Goal: Task Accomplishment & Management: Manage account settings

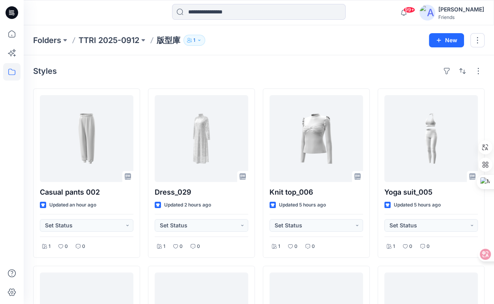
click at [245, 52] on div "Folders TTRI 2025-0912 版型庫 1 New" at bounding box center [259, 40] width 470 height 30
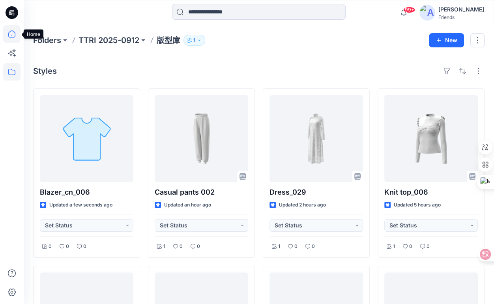
click at [10, 34] on icon at bounding box center [11, 33] width 17 height 17
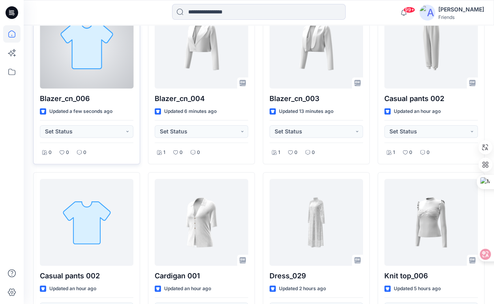
scroll to position [276, 0]
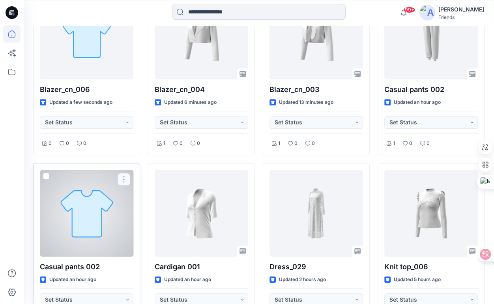
click at [123, 178] on button "button" at bounding box center [124, 179] width 13 height 13
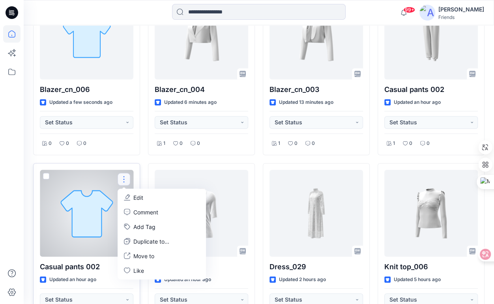
click at [145, 197] on button "Edit" at bounding box center [161, 197] width 85 height 15
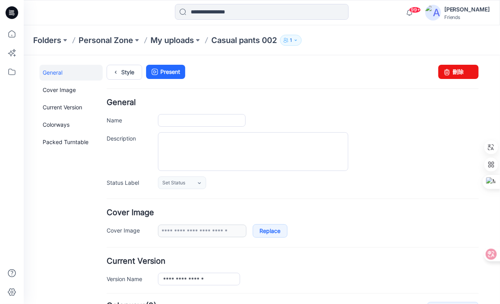
type input "**********"
click at [179, 40] on p "My uploads" at bounding box center [171, 40] width 43 height 11
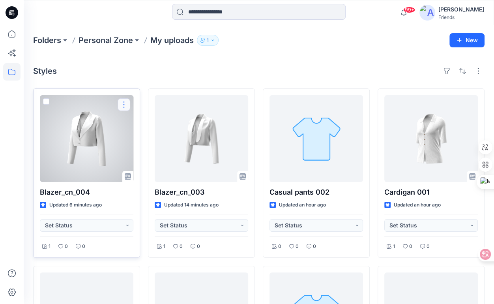
click at [125, 105] on button "button" at bounding box center [124, 104] width 13 height 13
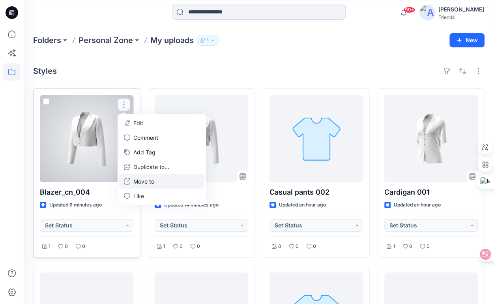
click at [151, 180] on p "Move to" at bounding box center [143, 181] width 21 height 8
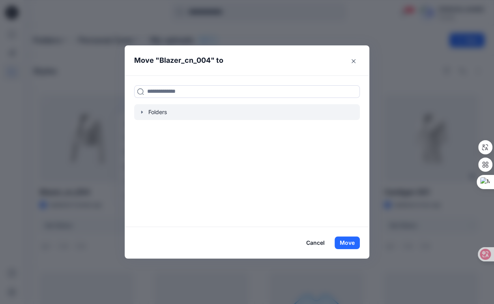
click at [145, 113] on icon "button" at bounding box center [142, 112] width 6 height 6
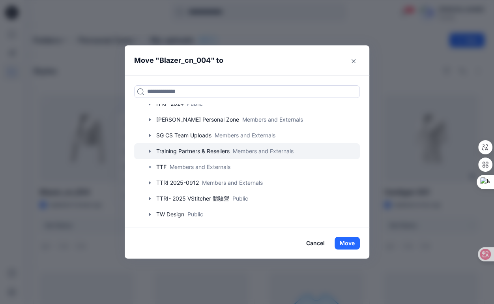
scroll to position [60, 0]
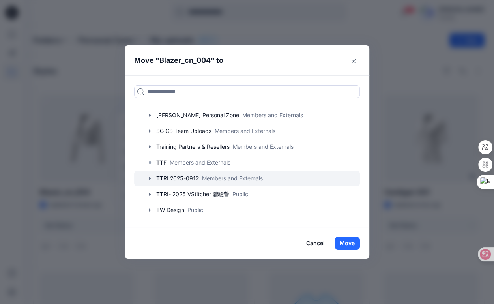
click at [151, 179] on icon "button" at bounding box center [150, 178] width 2 height 3
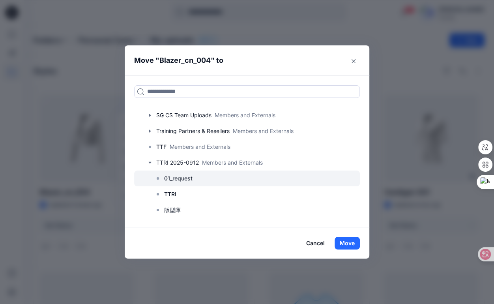
scroll to position [123, 0]
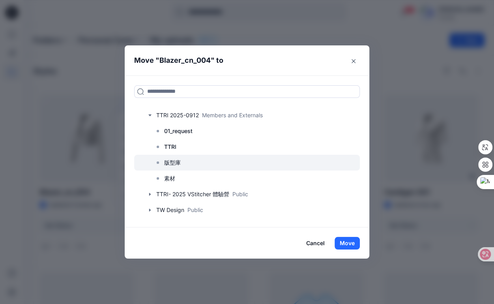
click at [181, 161] on p "版型庫" at bounding box center [172, 162] width 17 height 9
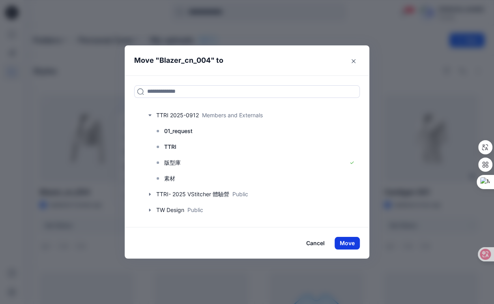
click at [349, 244] on button "Move" at bounding box center [347, 243] width 25 height 13
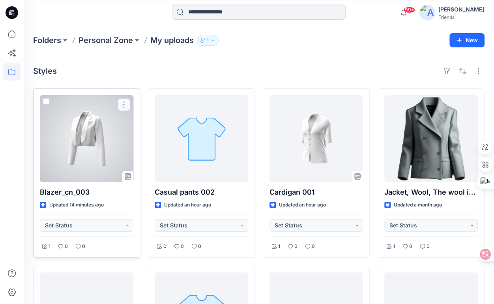
click at [126, 104] on button "button" at bounding box center [124, 104] width 13 height 13
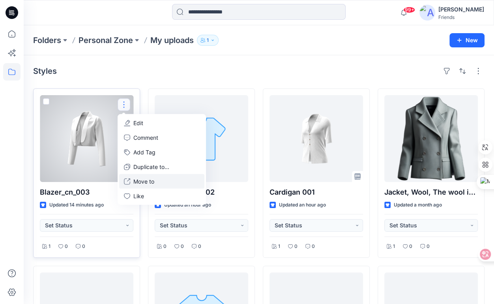
click at [150, 178] on p "Move to" at bounding box center [143, 181] width 21 height 8
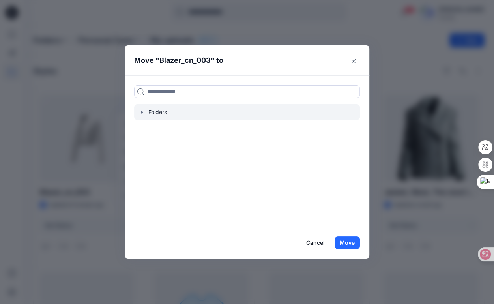
click at [168, 112] on div at bounding box center [247, 112] width 226 height 16
click at [143, 112] on icon "button" at bounding box center [142, 112] width 6 height 6
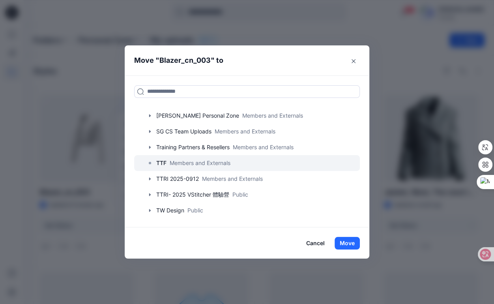
scroll to position [60, 0]
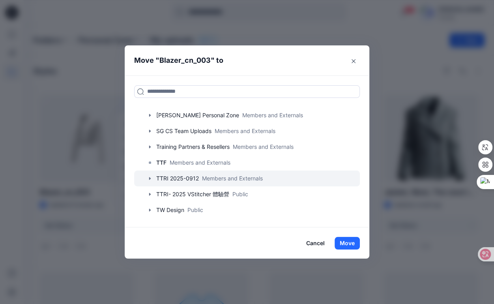
click at [153, 178] on icon "button" at bounding box center [150, 178] width 6 height 6
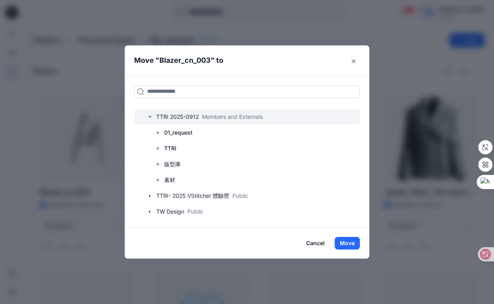
scroll to position [123, 0]
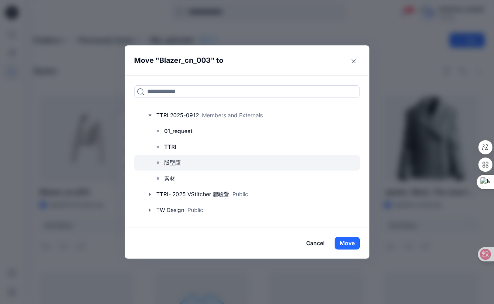
click at [174, 164] on p "版型庫" at bounding box center [172, 162] width 17 height 9
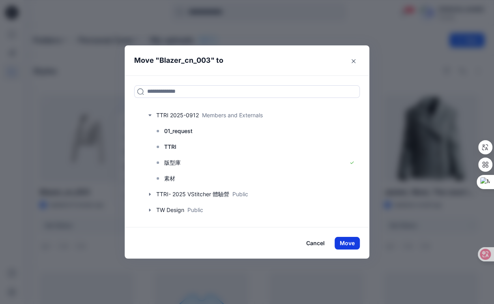
click at [359, 241] on button "Move" at bounding box center [347, 243] width 25 height 13
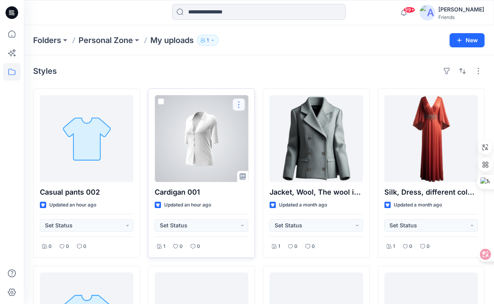
click at [243, 103] on button "button" at bounding box center [238, 104] width 13 height 13
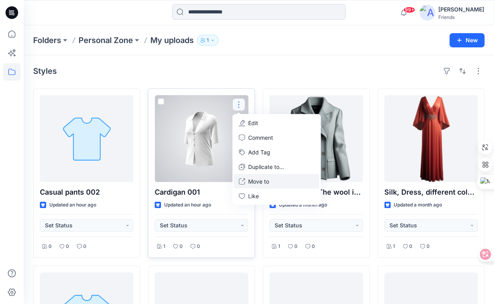
click at [260, 182] on p "Move to" at bounding box center [258, 181] width 21 height 8
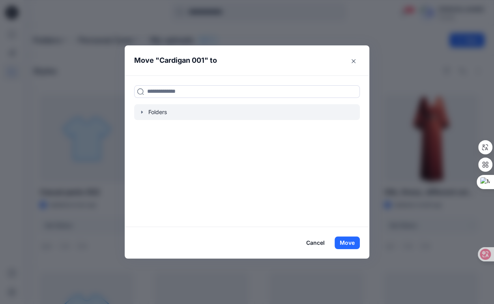
click at [151, 112] on div at bounding box center [247, 112] width 226 height 16
click at [144, 109] on icon "button" at bounding box center [142, 112] width 6 height 6
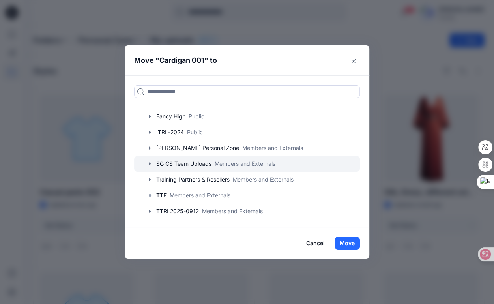
scroll to position [39, 0]
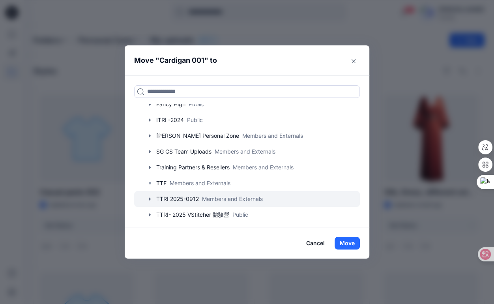
click at [153, 199] on icon "button" at bounding box center [150, 199] width 6 height 6
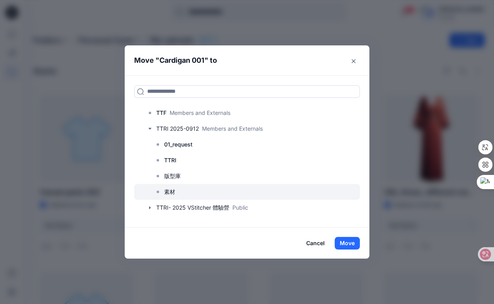
scroll to position [118, 0]
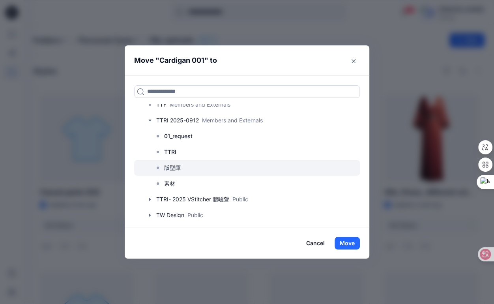
click at [176, 164] on p "版型庫" at bounding box center [172, 167] width 17 height 9
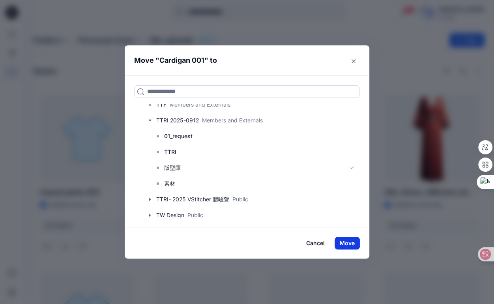
click at [351, 247] on button "Move" at bounding box center [347, 243] width 25 height 13
click at [350, 240] on button "Move" at bounding box center [347, 243] width 25 height 13
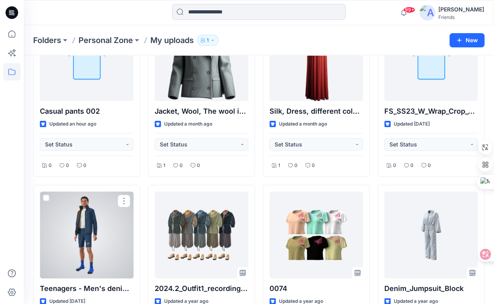
scroll to position [39, 0]
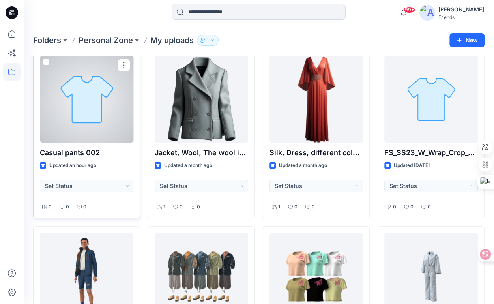
click at [77, 117] on div at bounding box center [87, 99] width 94 height 87
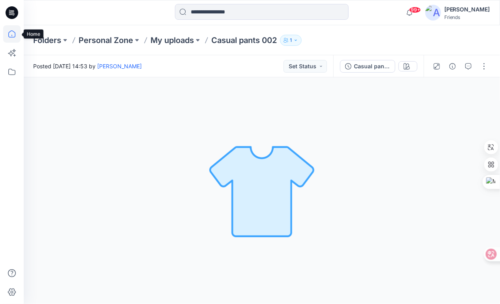
click at [10, 34] on icon at bounding box center [11, 33] width 17 height 17
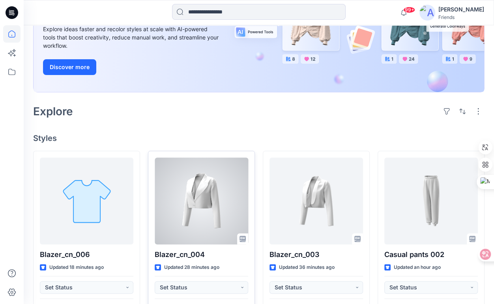
scroll to position [118, 0]
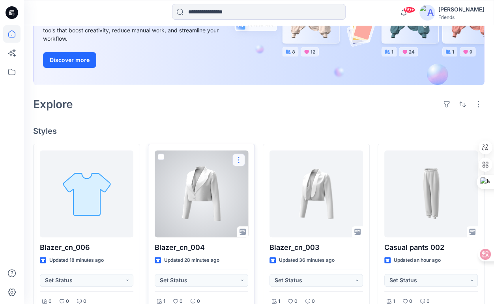
click at [238, 160] on button "button" at bounding box center [238, 160] width 13 height 13
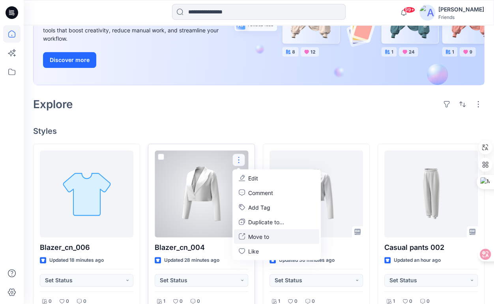
click at [259, 233] on p "Move to" at bounding box center [258, 236] width 21 height 8
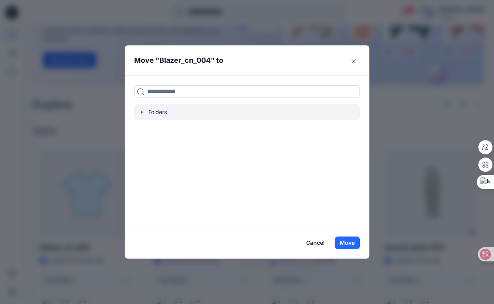
click at [151, 113] on div at bounding box center [247, 112] width 226 height 16
click at [143, 112] on icon "button" at bounding box center [142, 112] width 2 height 3
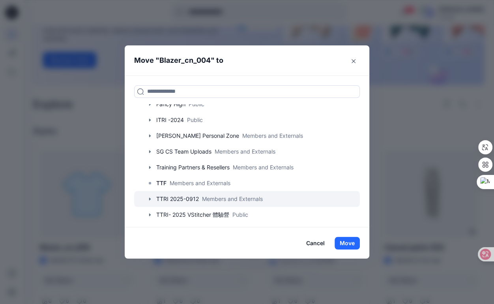
scroll to position [60, 0]
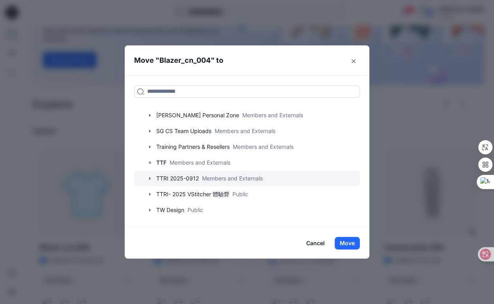
click at [153, 178] on icon "button" at bounding box center [150, 178] width 6 height 6
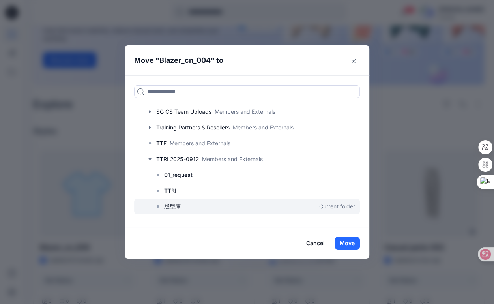
scroll to position [99, 0]
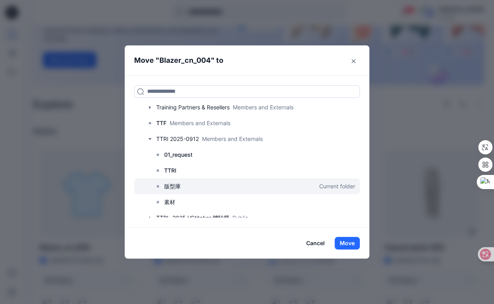
click at [181, 186] on p "版型庫" at bounding box center [172, 186] width 17 height 9
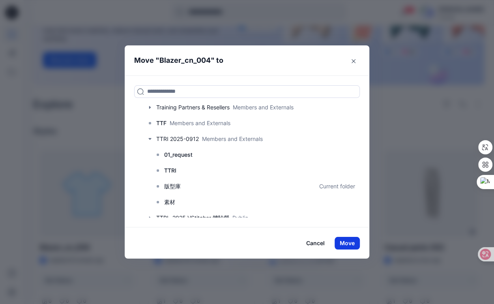
click at [354, 245] on button "Move" at bounding box center [347, 243] width 25 height 13
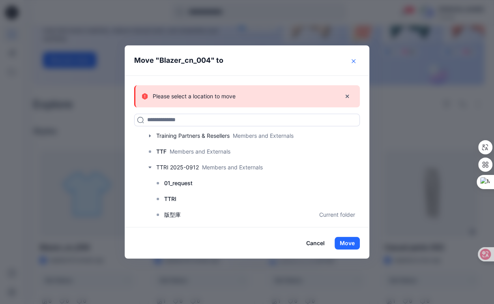
click at [355, 61] on icon "Close" at bounding box center [354, 61] width 4 height 4
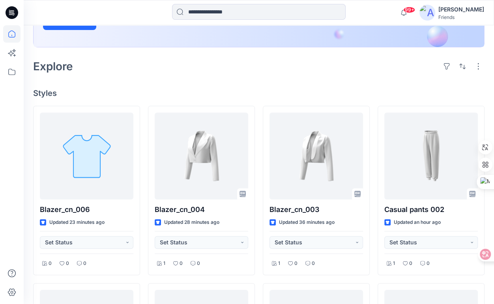
scroll to position [157, 0]
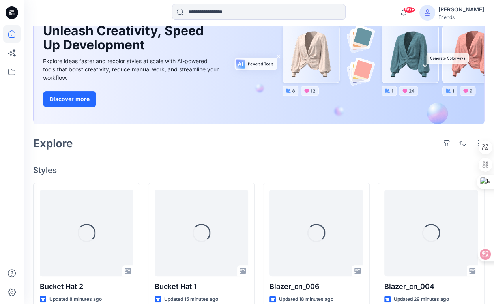
scroll to position [118, 0]
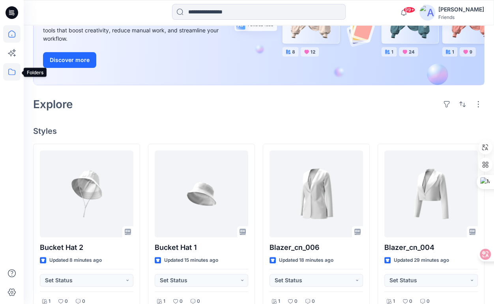
click at [11, 73] on icon at bounding box center [11, 71] width 17 height 17
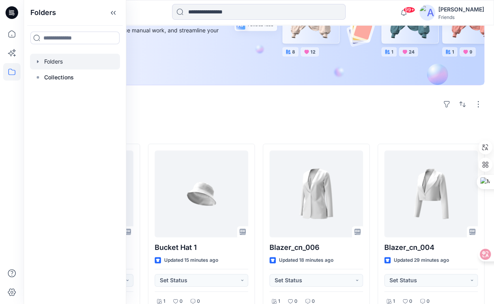
click at [54, 64] on div at bounding box center [75, 62] width 90 height 16
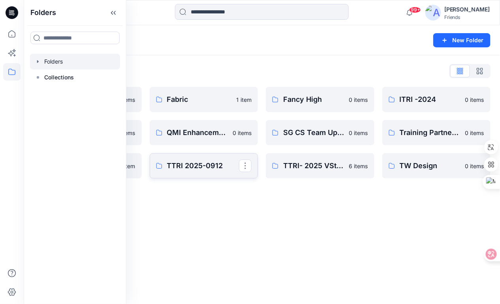
click at [218, 164] on p "TTRI 2025-0912" at bounding box center [203, 165] width 72 height 11
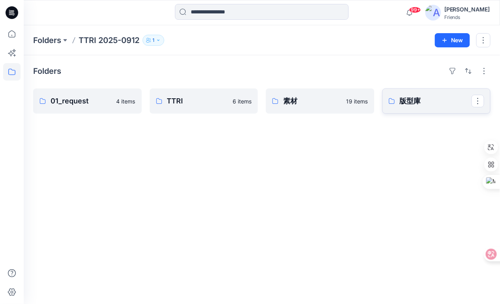
click at [418, 99] on p "版型庫" at bounding box center [435, 101] width 72 height 11
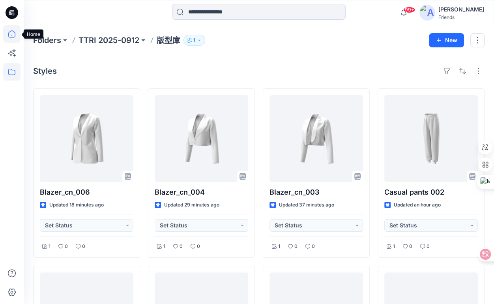
click at [11, 32] on icon at bounding box center [11, 33] width 17 height 17
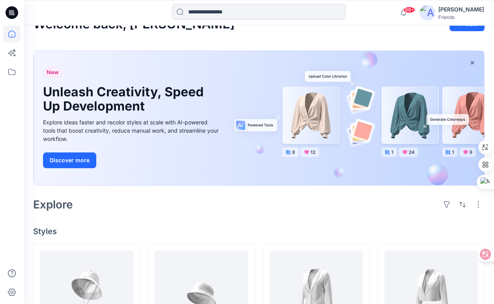
scroll to position [79, 0]
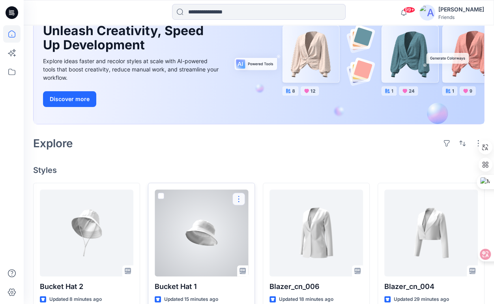
click at [237, 197] on button "button" at bounding box center [238, 199] width 13 height 13
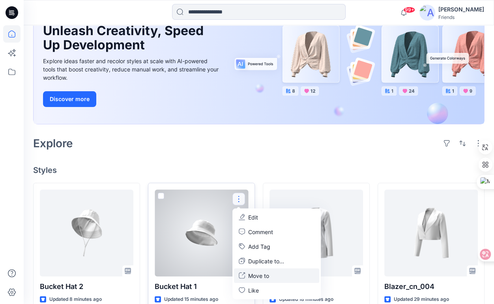
click at [268, 278] on p "Move to" at bounding box center [258, 275] width 21 height 8
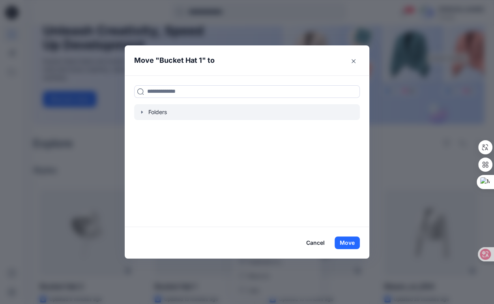
click at [149, 110] on div at bounding box center [247, 112] width 226 height 16
click at [145, 114] on icon "button" at bounding box center [142, 112] width 6 height 6
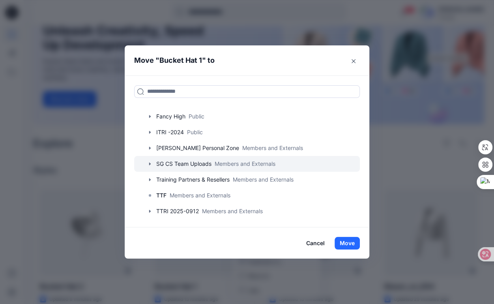
scroll to position [60, 0]
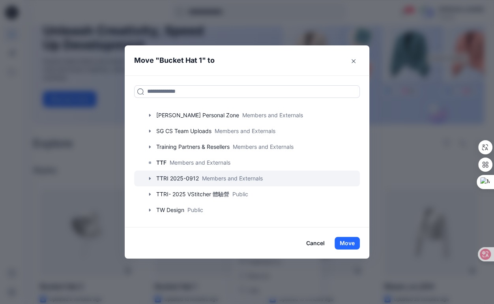
click at [153, 177] on icon "button" at bounding box center [150, 178] width 6 height 6
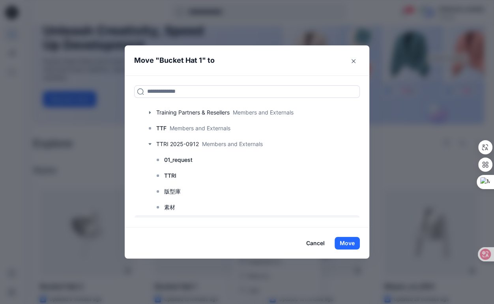
scroll to position [123, 0]
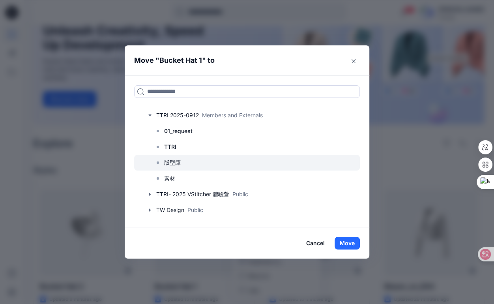
click at [161, 163] on icon at bounding box center [158, 162] width 6 height 6
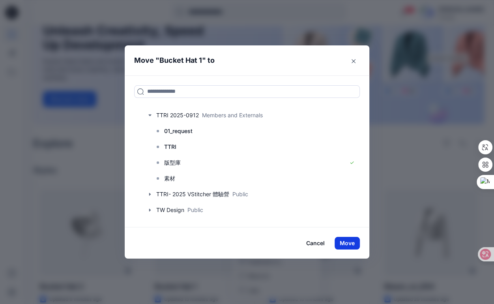
click at [350, 243] on button "Move" at bounding box center [347, 243] width 25 height 13
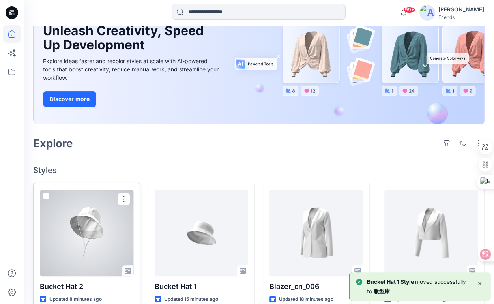
click at [44, 191] on div at bounding box center [87, 232] width 94 height 87
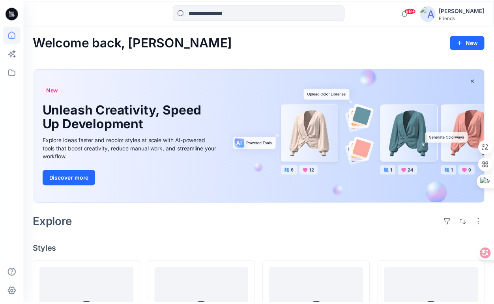
scroll to position [79, 0]
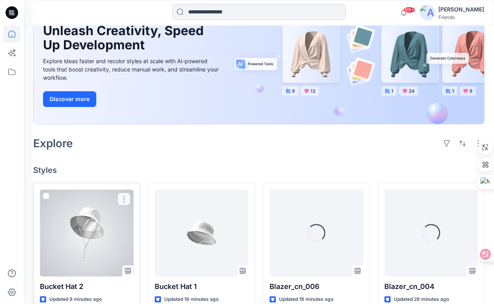
click at [123, 199] on button "button" at bounding box center [124, 199] width 13 height 13
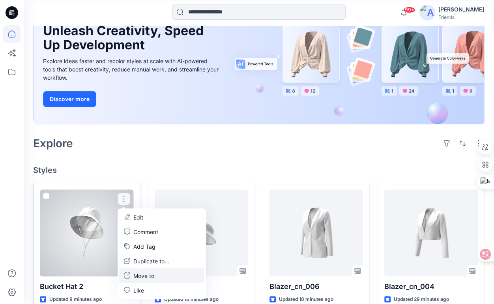
click at [138, 275] on p "Move to" at bounding box center [143, 275] width 21 height 8
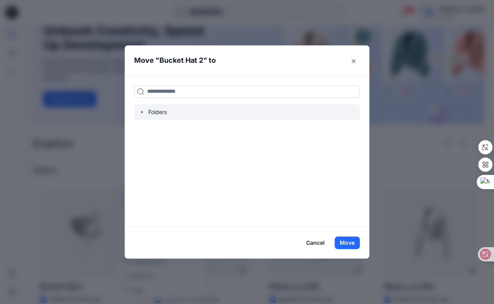
click at [164, 110] on div at bounding box center [247, 112] width 226 height 16
click at [145, 114] on icon "button" at bounding box center [142, 112] width 6 height 6
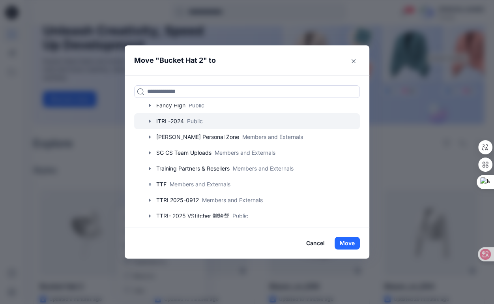
scroll to position [39, 0]
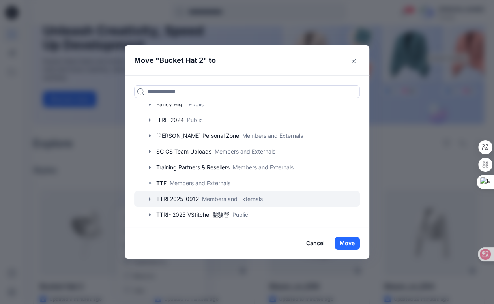
click at [151, 199] on icon "button" at bounding box center [150, 198] width 2 height 3
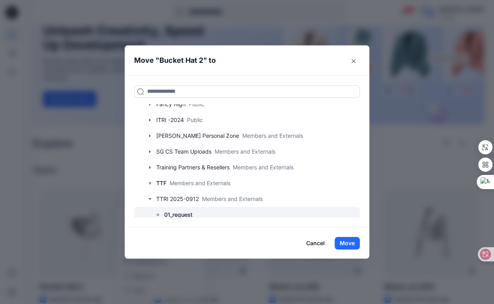
scroll to position [79, 0]
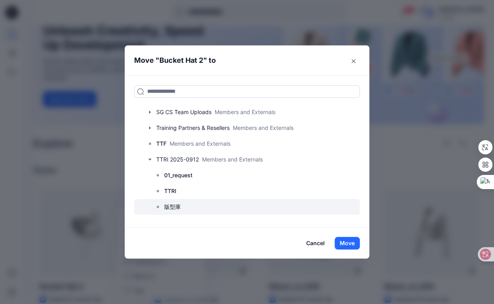
click at [159, 206] on rect at bounding box center [158, 207] width 2 height 2
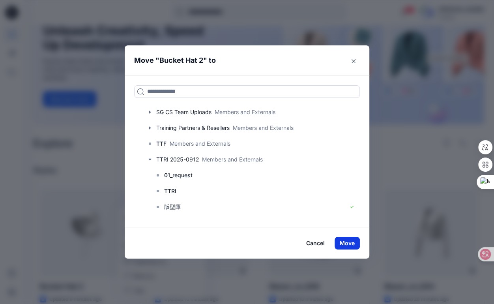
click at [356, 245] on button "Move" at bounding box center [347, 243] width 25 height 13
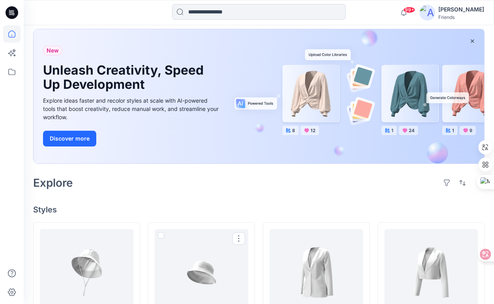
scroll to position [39, 0]
